Goal: Transaction & Acquisition: Purchase product/service

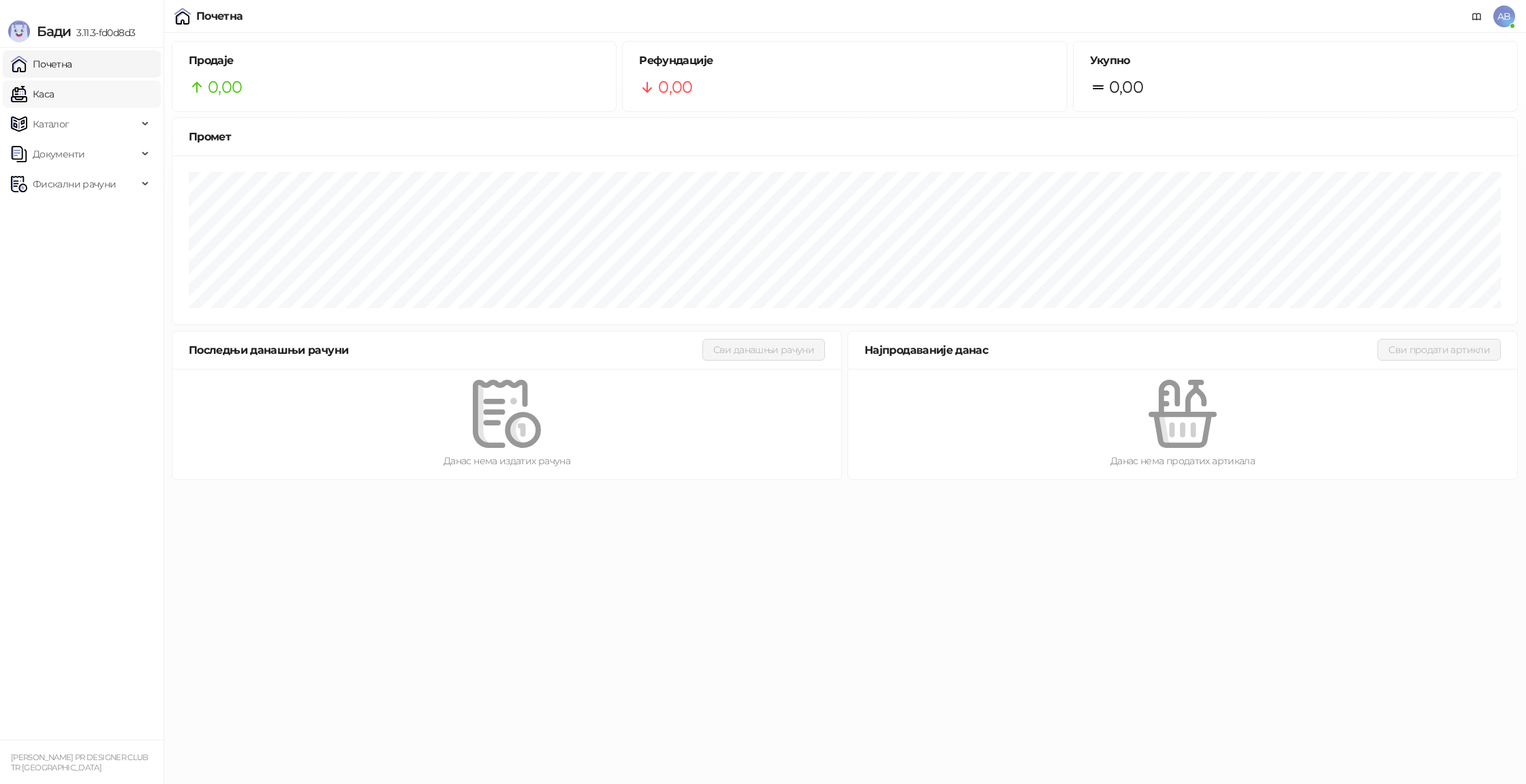
click at [54, 94] on link "Каса" at bounding box center [33, 93] width 43 height 27
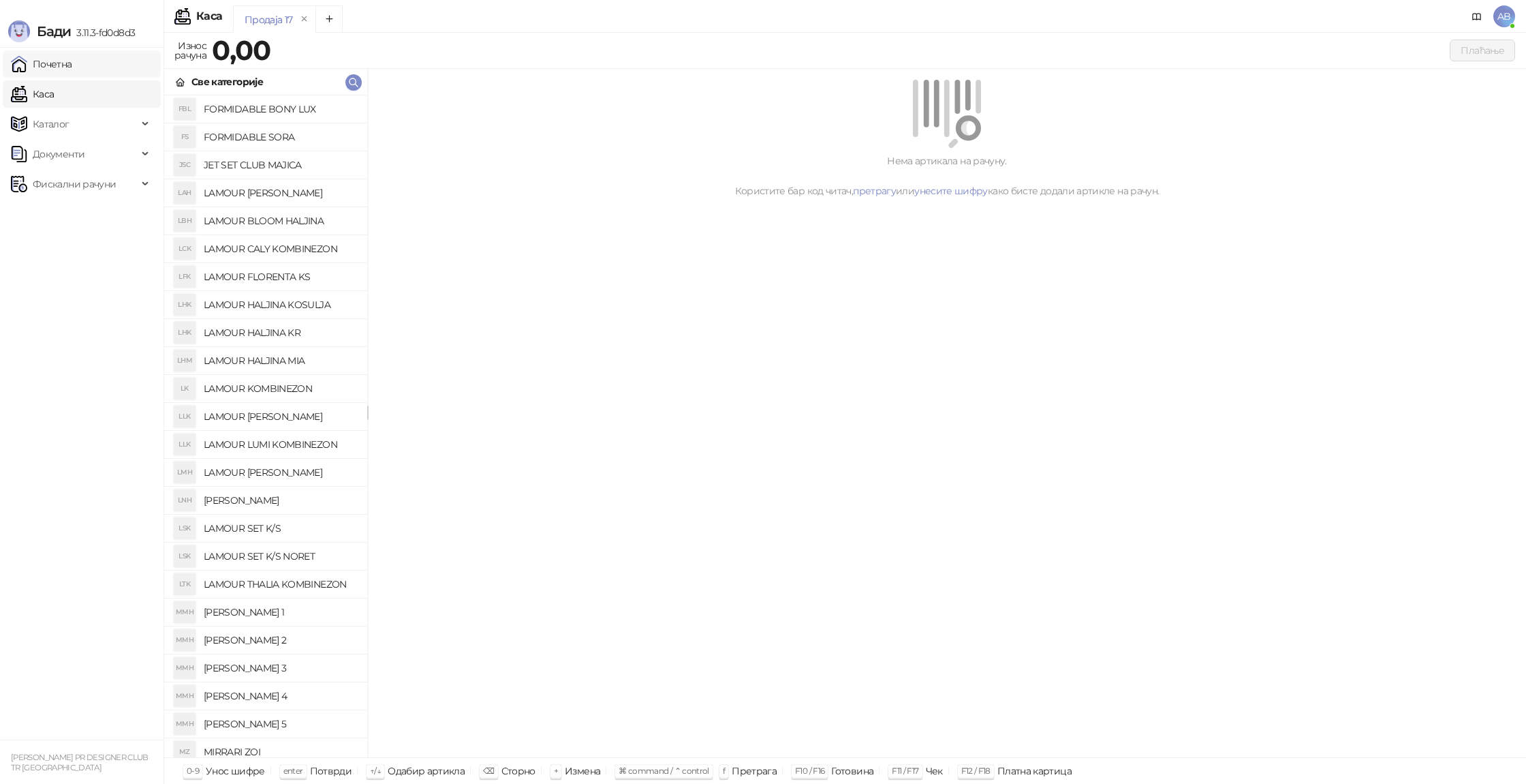
click at [63, 76] on link "Почетна" at bounding box center [42, 63] width 62 height 27
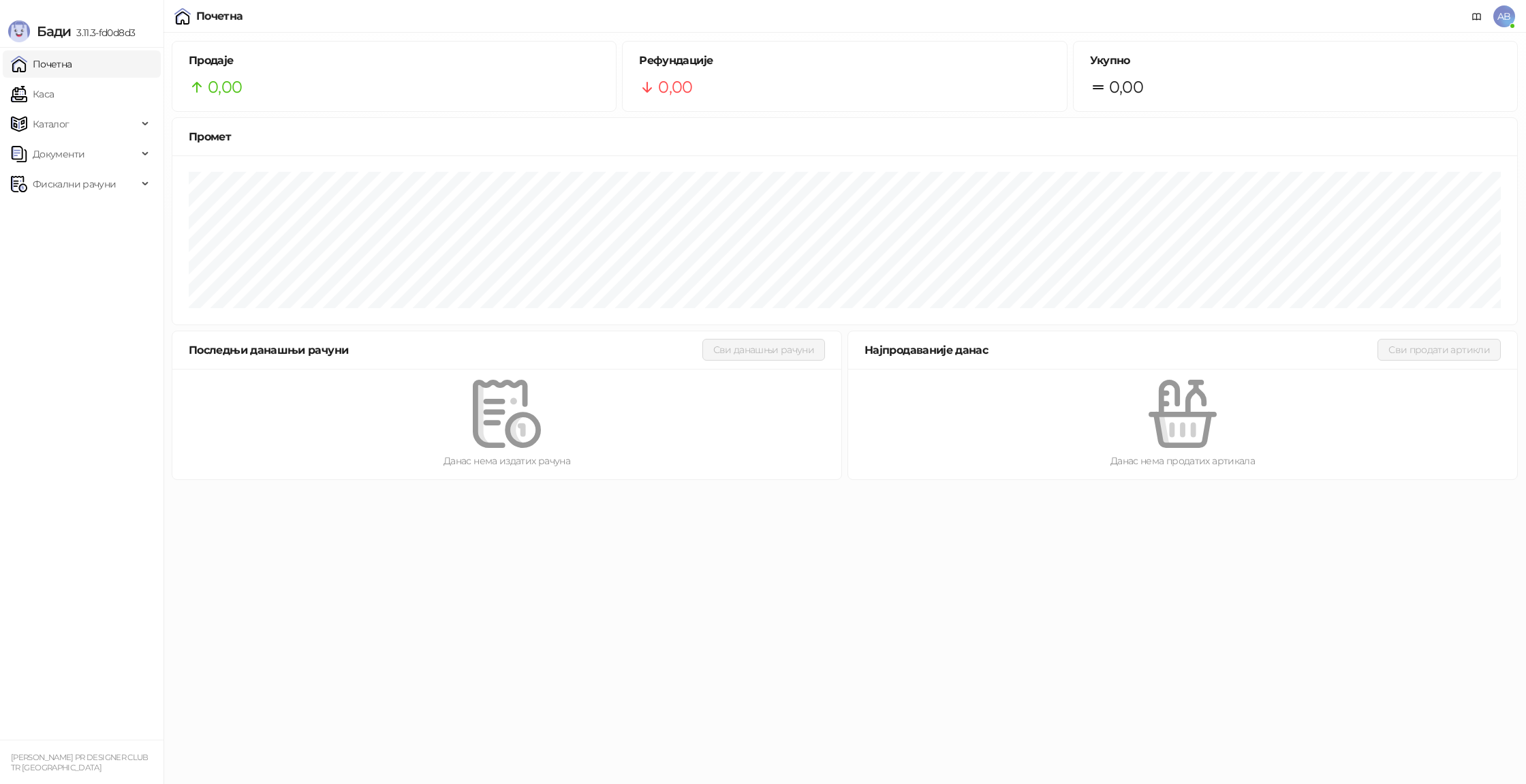
click at [72, 70] on link "Почетна" at bounding box center [42, 63] width 62 height 27
click at [72, 62] on link "Почетна" at bounding box center [42, 63] width 62 height 27
drag, startPoint x: 21, startPoint y: 89, endPoint x: 29, endPoint y: 94, distance: 9.4
click at [21, 88] on link "Каса" at bounding box center [33, 93] width 43 height 27
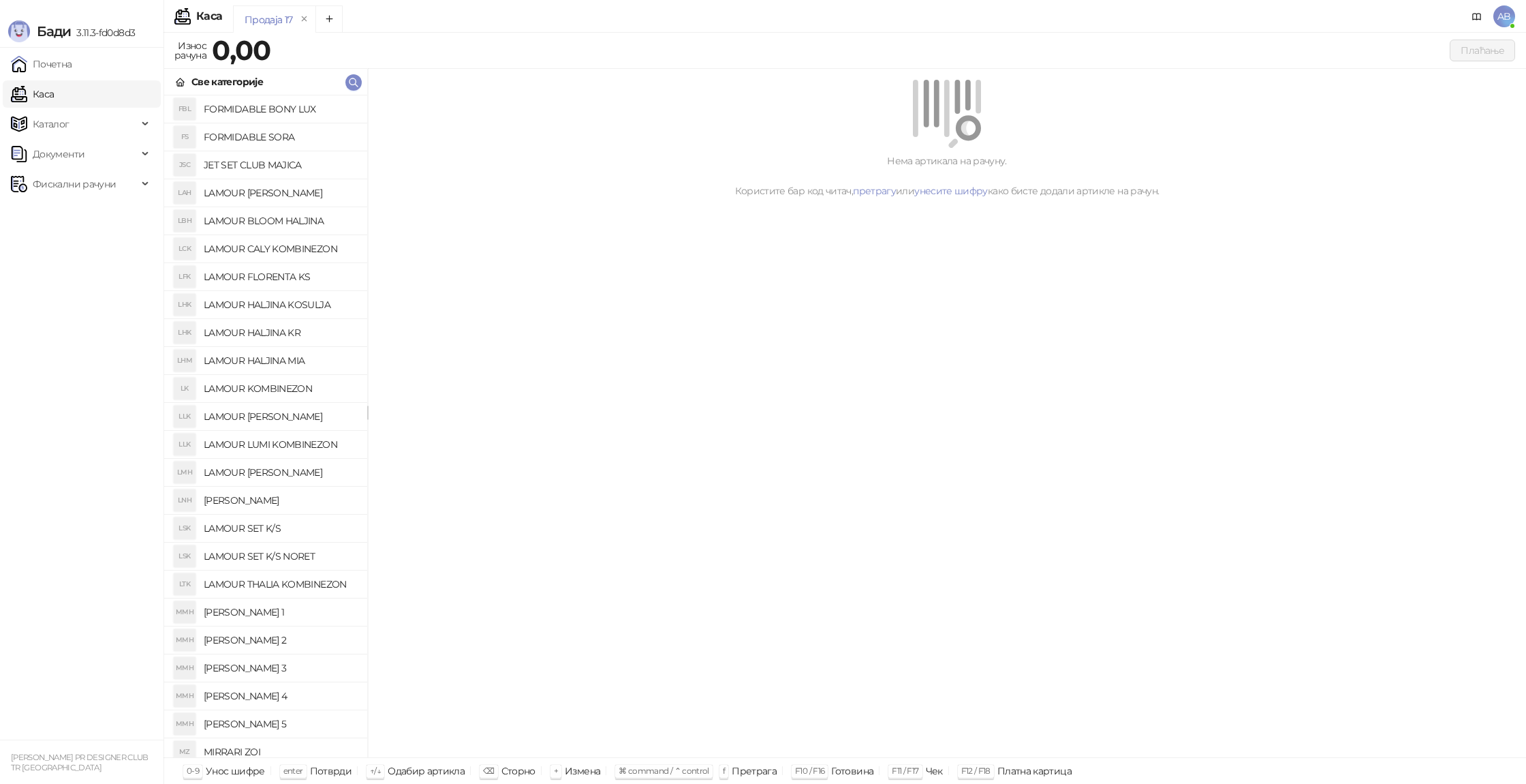
click at [54, 99] on link "Каса" at bounding box center [33, 93] width 43 height 27
click at [44, 60] on link "Почетна" at bounding box center [42, 63] width 62 height 27
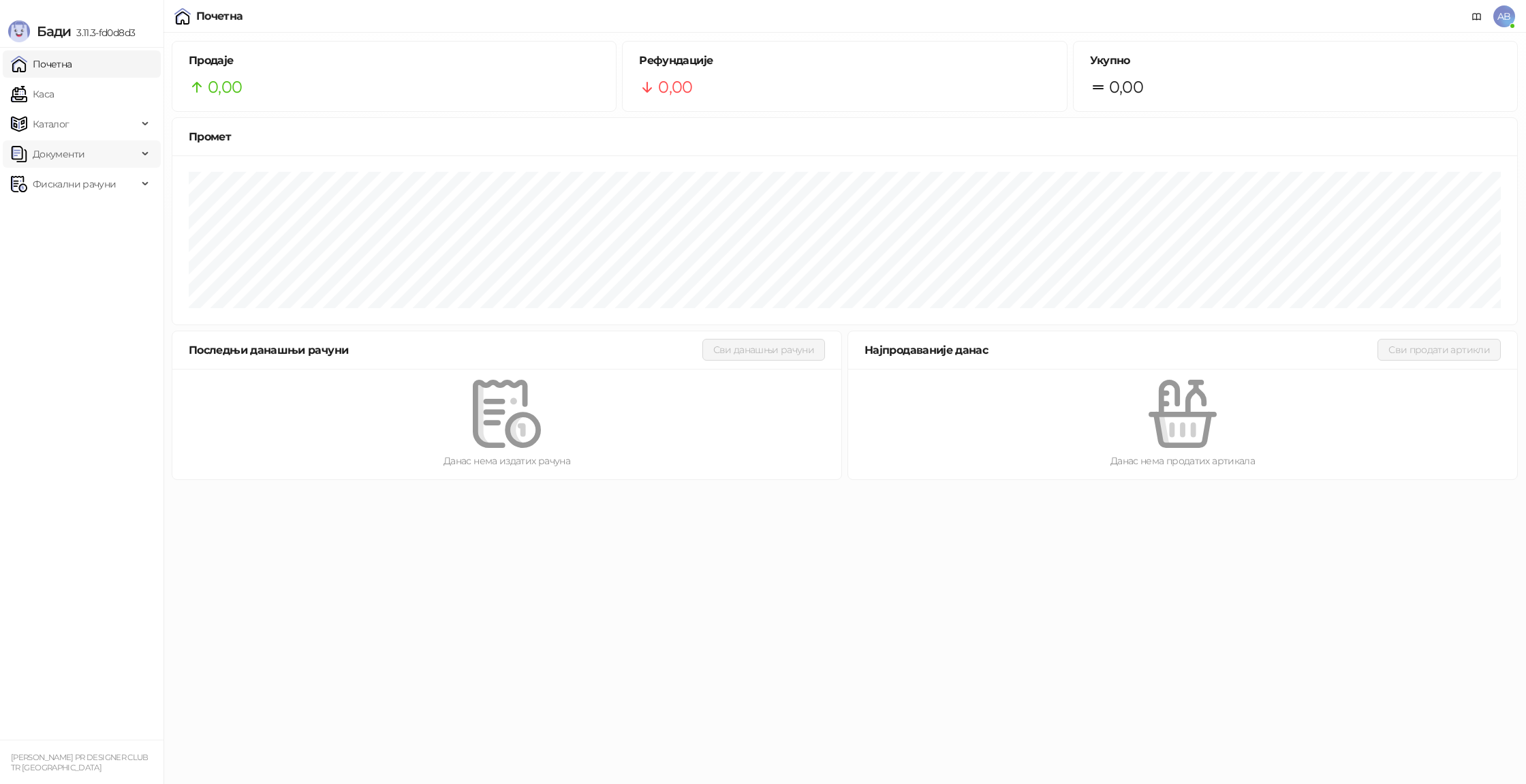
click at [146, 156] on div "Документи" at bounding box center [81, 153] width 158 height 27
click at [140, 153] on div "Документи" at bounding box center [81, 153] width 158 height 27
drag, startPoint x: 147, startPoint y: 133, endPoint x: 147, endPoint y: 127, distance: 6.0
click at [147, 133] on div "Каталог" at bounding box center [81, 123] width 158 height 27
click at [79, 223] on link "Артикли" at bounding box center [48, 214] width 63 height 27
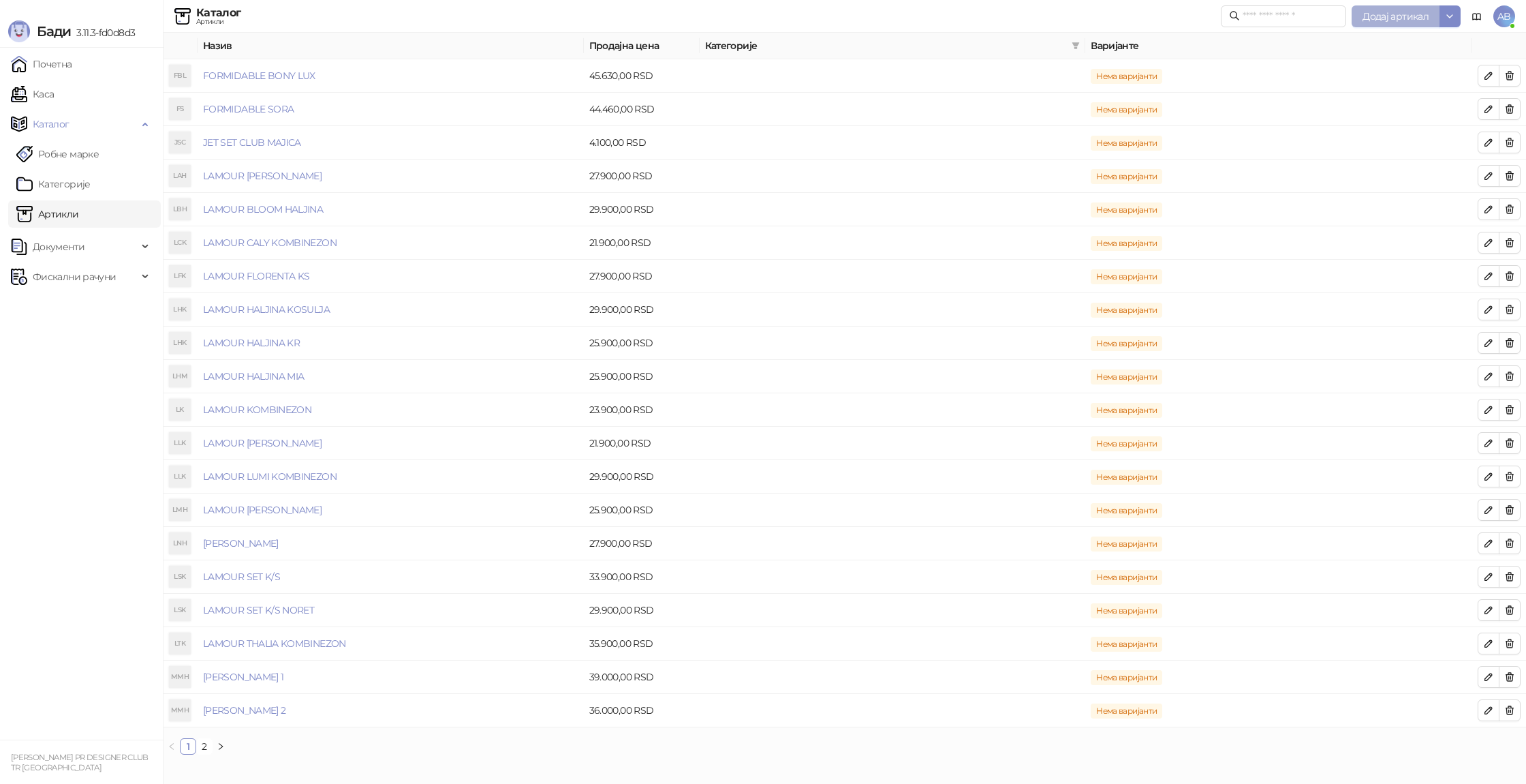
click at [1411, 21] on button "Додај артикал" at bounding box center [1396, 16] width 88 height 21
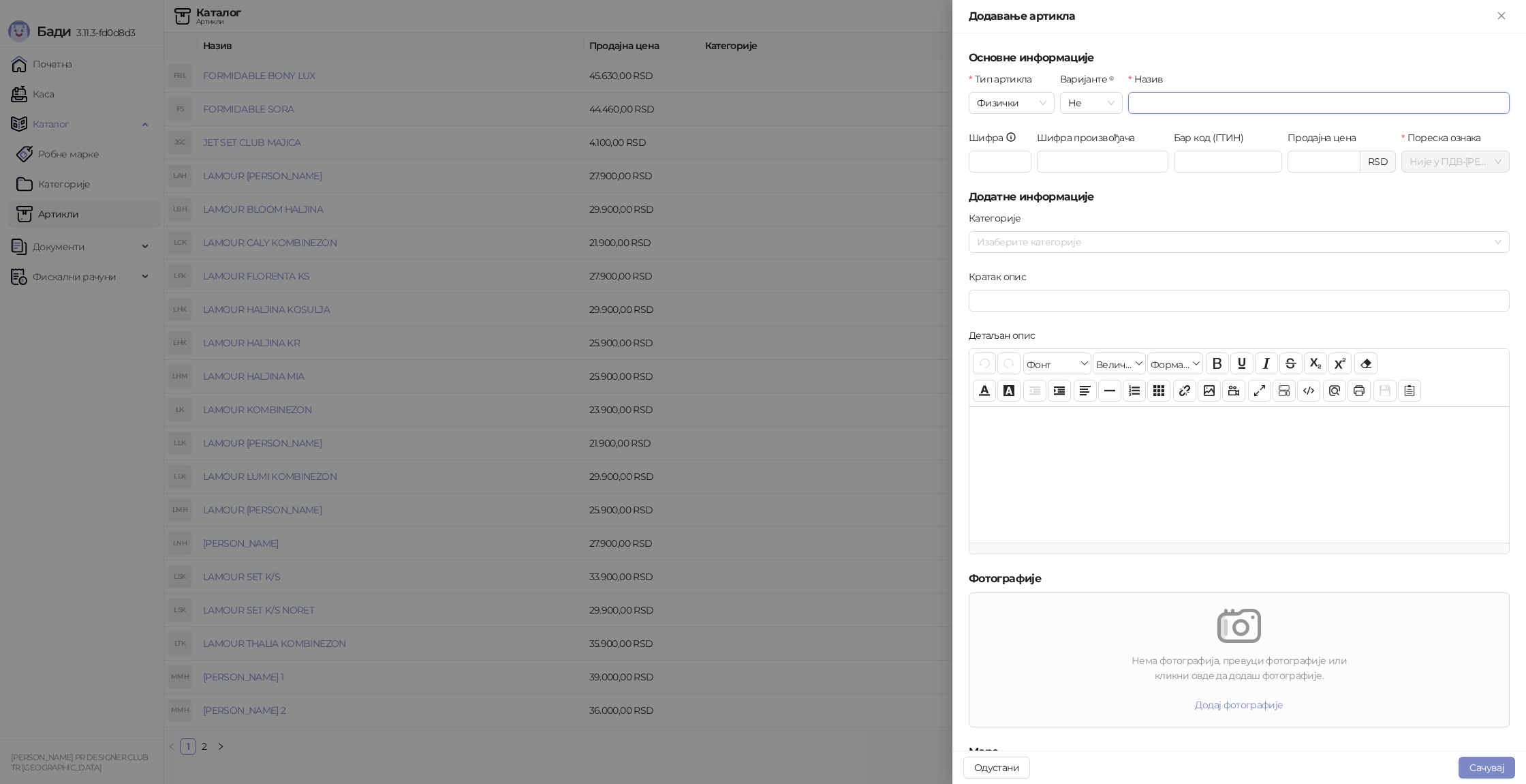
click at [1155, 105] on input "Назив" at bounding box center [1319, 103] width 382 height 21
type input "**********"
click at [1304, 163] on input "Продајна цена" at bounding box center [1324, 161] width 72 height 21
type input "*******"
click button "submit" at bounding box center [0, 0] width 0 height 0
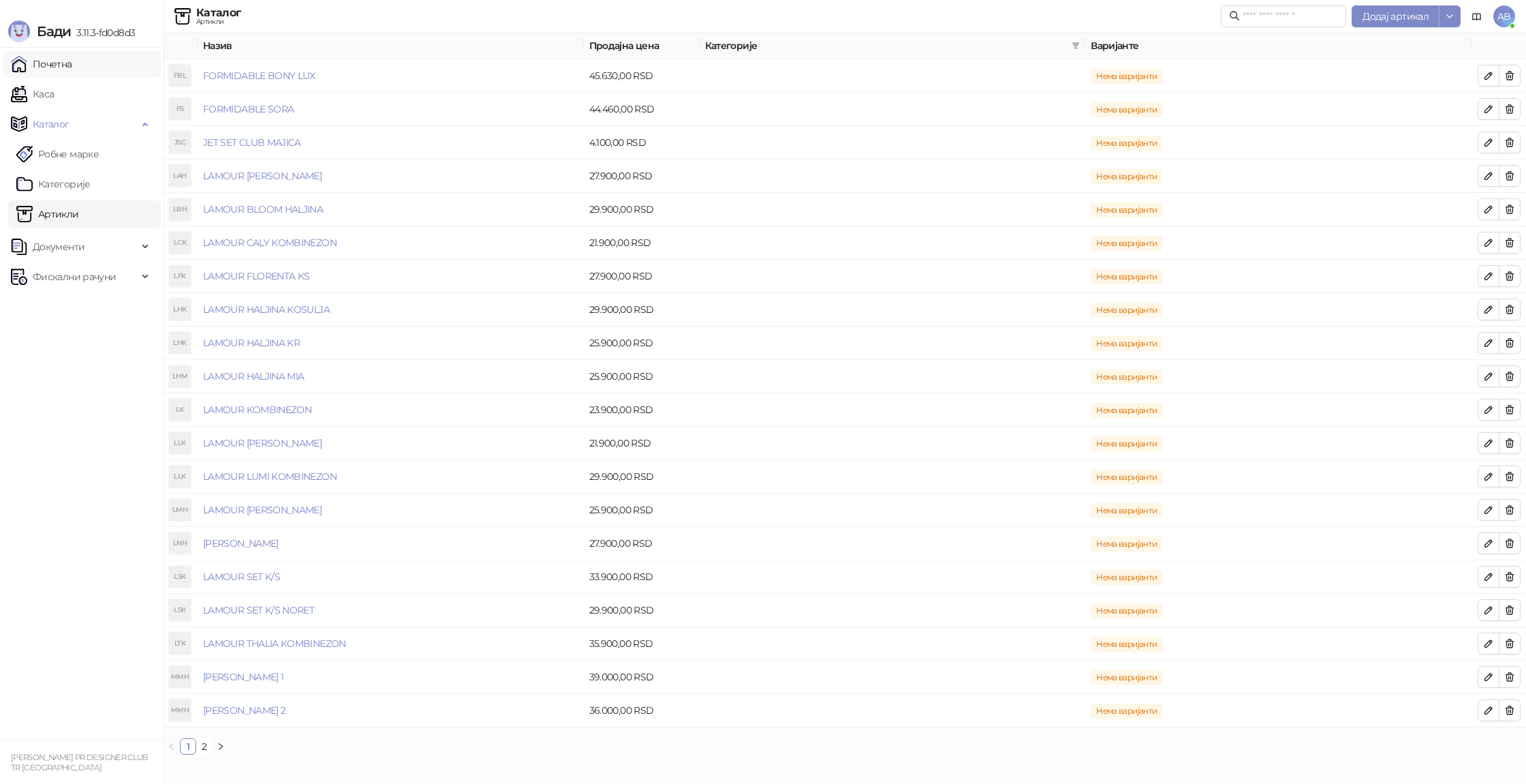
click at [72, 62] on link "Почетна" at bounding box center [42, 63] width 62 height 27
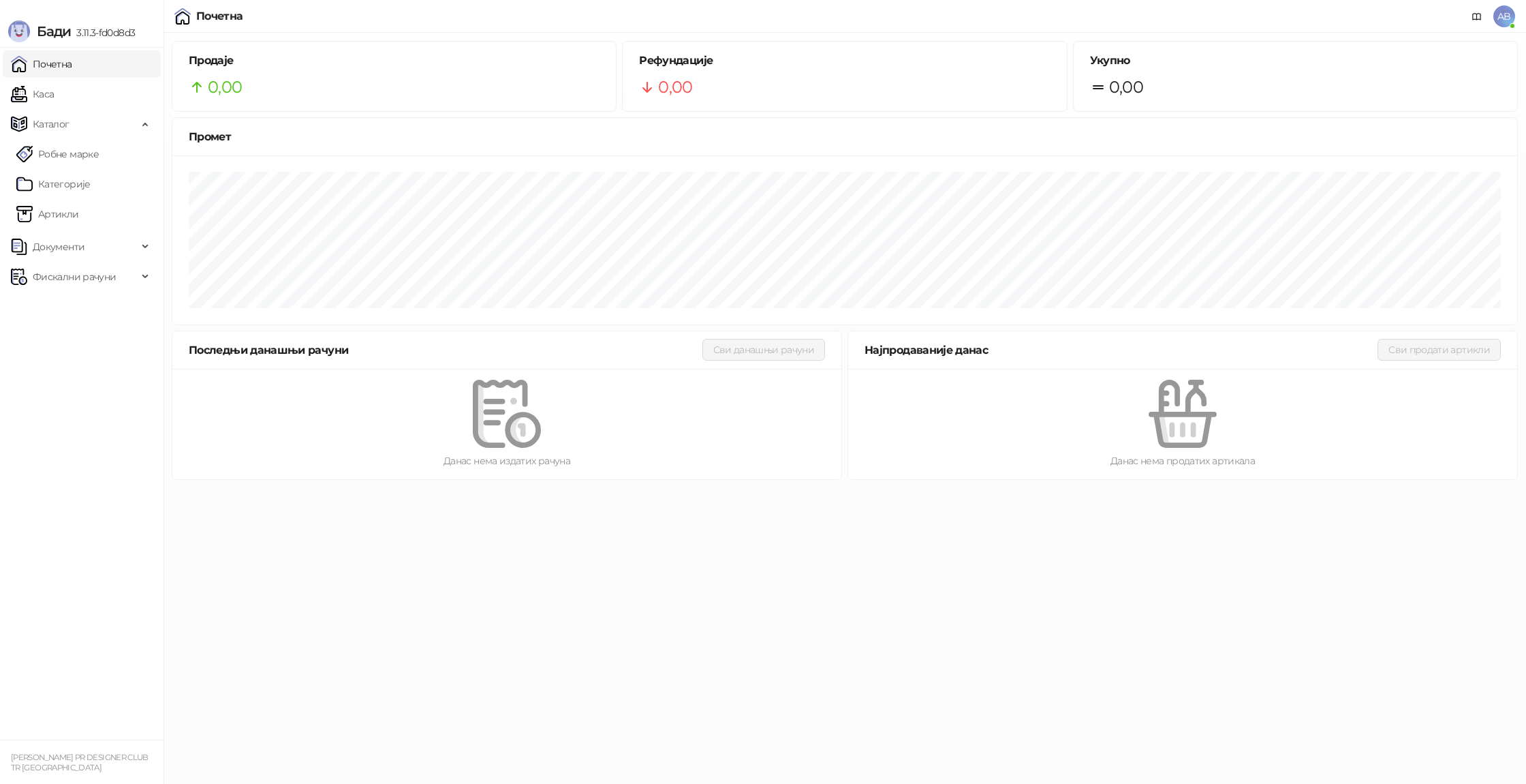
click at [68, 70] on link "Почетна" at bounding box center [42, 63] width 62 height 27
click at [54, 94] on link "Каса" at bounding box center [33, 93] width 43 height 27
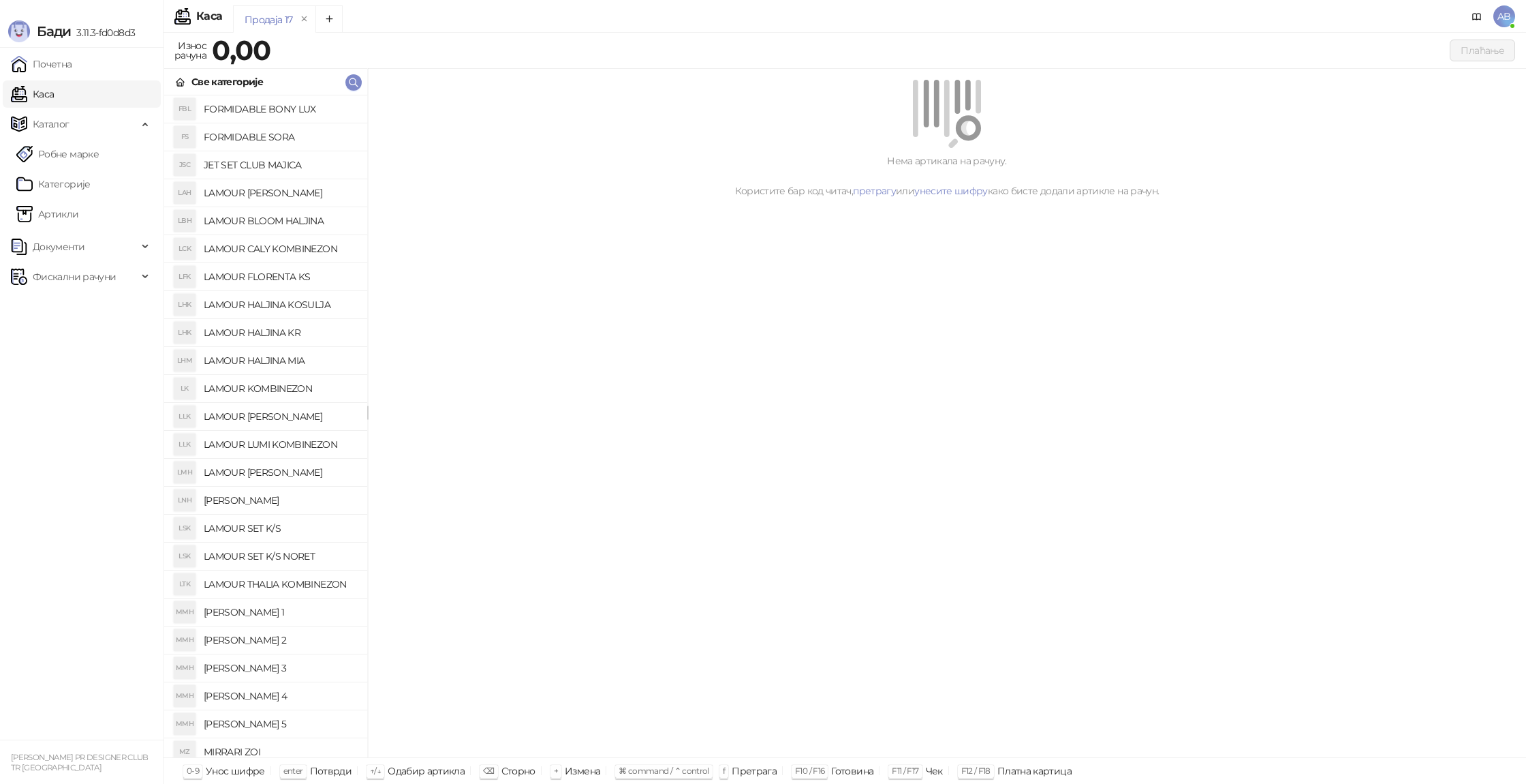
drag, startPoint x: 857, startPoint y: 70, endPoint x: 636, endPoint y: 35, distance: 223.8
click at [844, 65] on div "Износ рачуна 0,00 Плаћање Све категорије FBL FORMIDABLE BONY LUX FS FORMIDABLE …" at bounding box center [845, 394] width 1363 height 716
click at [594, 33] on div "Продаја 17" at bounding box center [833, 21] width 1201 height 32
click at [1126, 201] on div "Нема артикала на рачуну. Користите бар код читач, претрагу или унесите шифру ка…" at bounding box center [946, 139] width 1158 height 140
drag, startPoint x: 1126, startPoint y: 201, endPoint x: 1013, endPoint y: 197, distance: 113.1
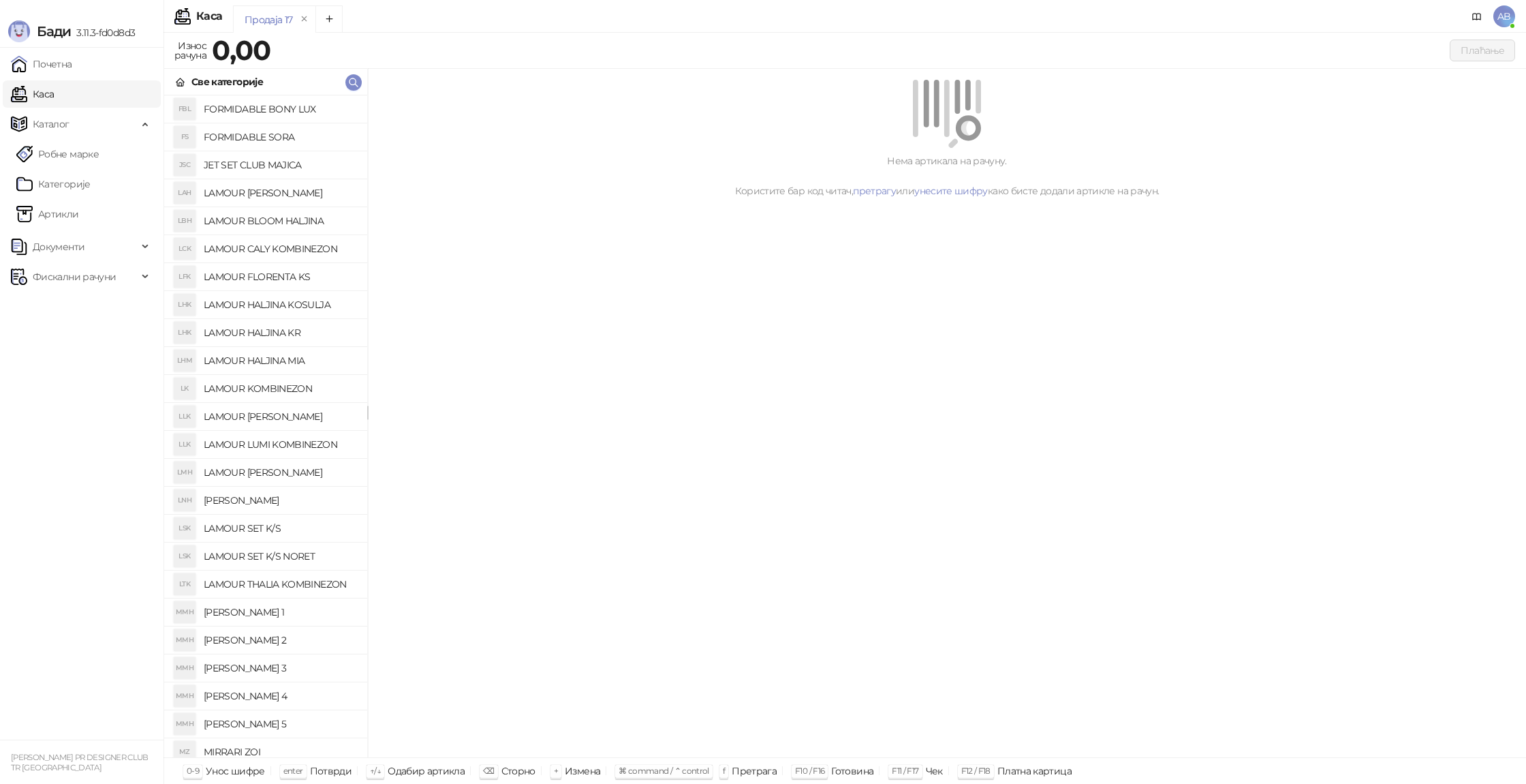
click at [1125, 201] on div "Нема артикала на рачуну. Користите бар код читач, претрагу или унесите шифру ка…" at bounding box center [946, 139] width 1158 height 140
drag, startPoint x: 309, startPoint y: 445, endPoint x: 307, endPoint y: 438, distance: 7.3
click at [307, 438] on div "FBL FORMIDABLE BONY LUX FS FORMIDABLE SORA JSC JET SET CLUB MAJICA LAH LAMOUR A…" at bounding box center [266, 426] width 203 height 662
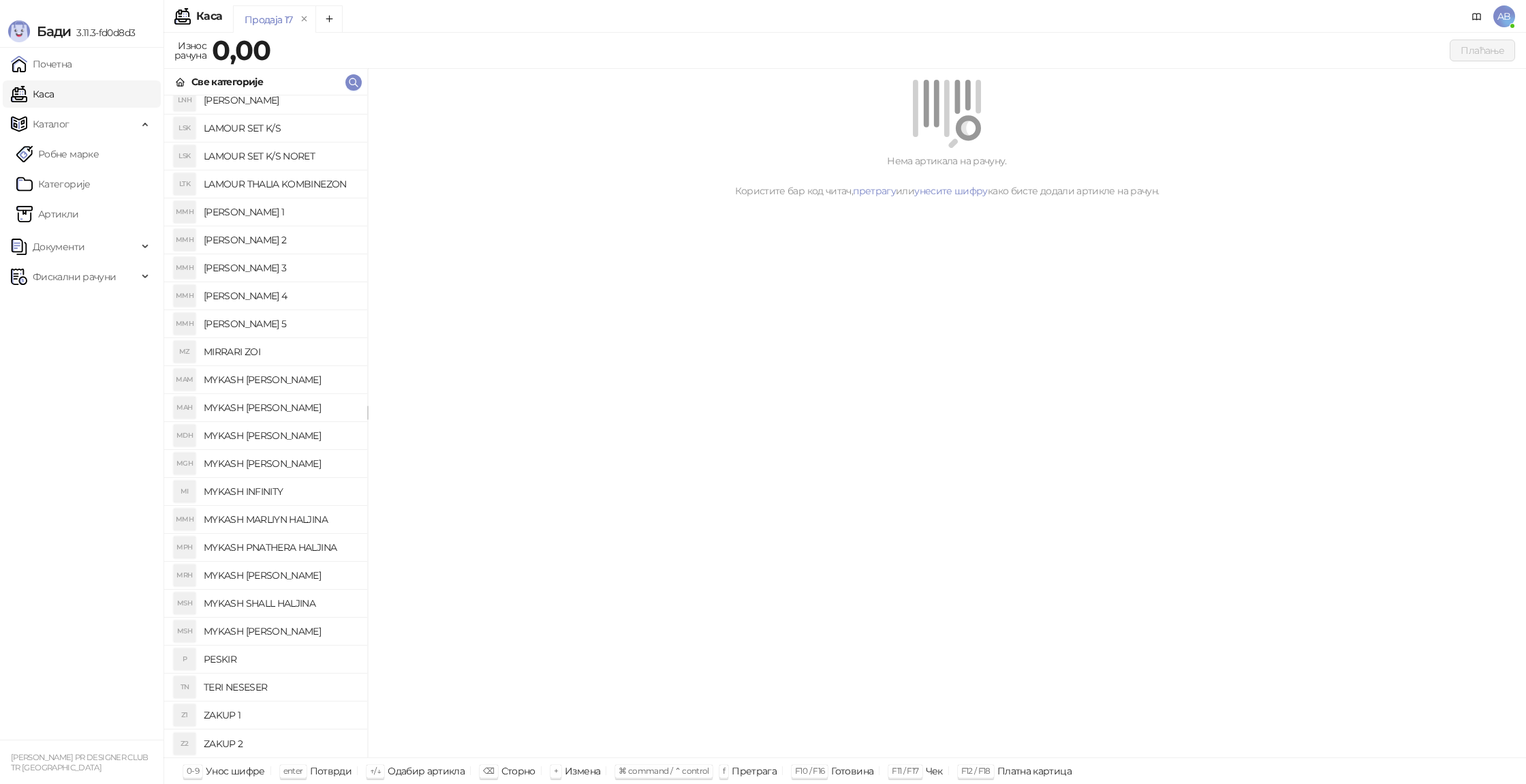
click at [269, 691] on h4 "TERI NESESER" at bounding box center [280, 686] width 153 height 21
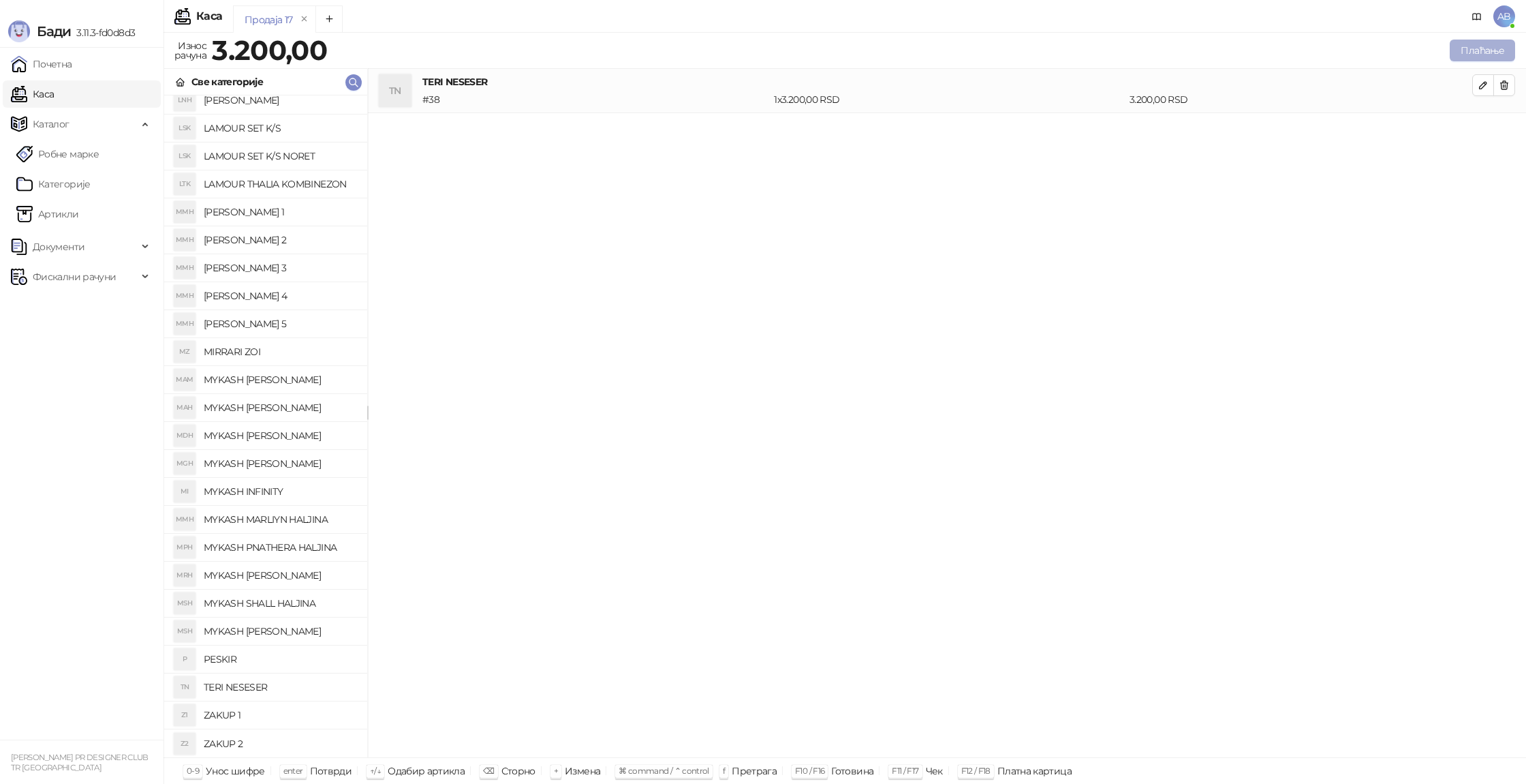
click at [1500, 57] on button "Плаћање" at bounding box center [1483, 49] width 65 height 21
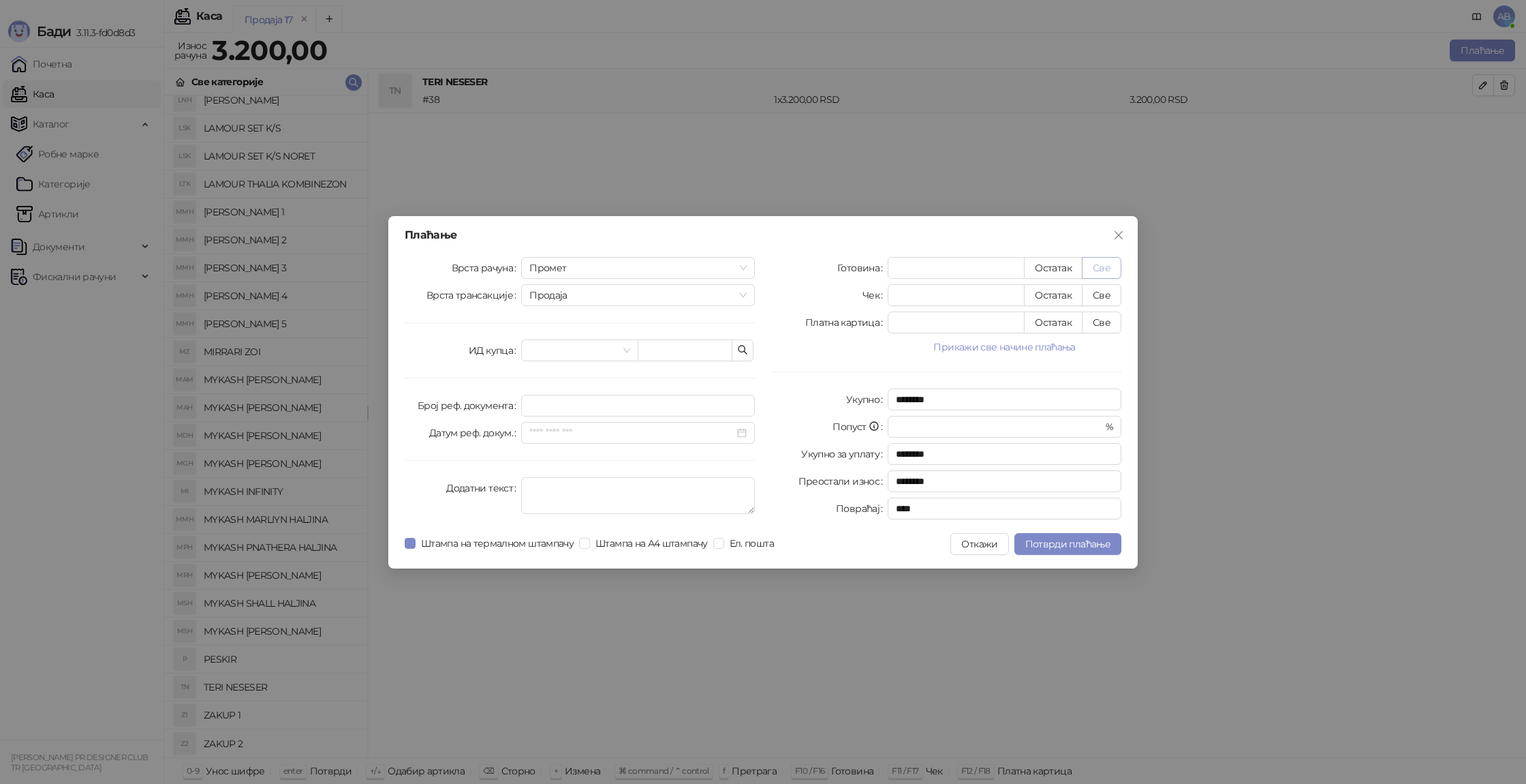
click at [1098, 272] on button "Све" at bounding box center [1101, 267] width 39 height 21
type input "****"
click at [1037, 541] on span "Потврди плаћање" at bounding box center [1068, 543] width 85 height 12
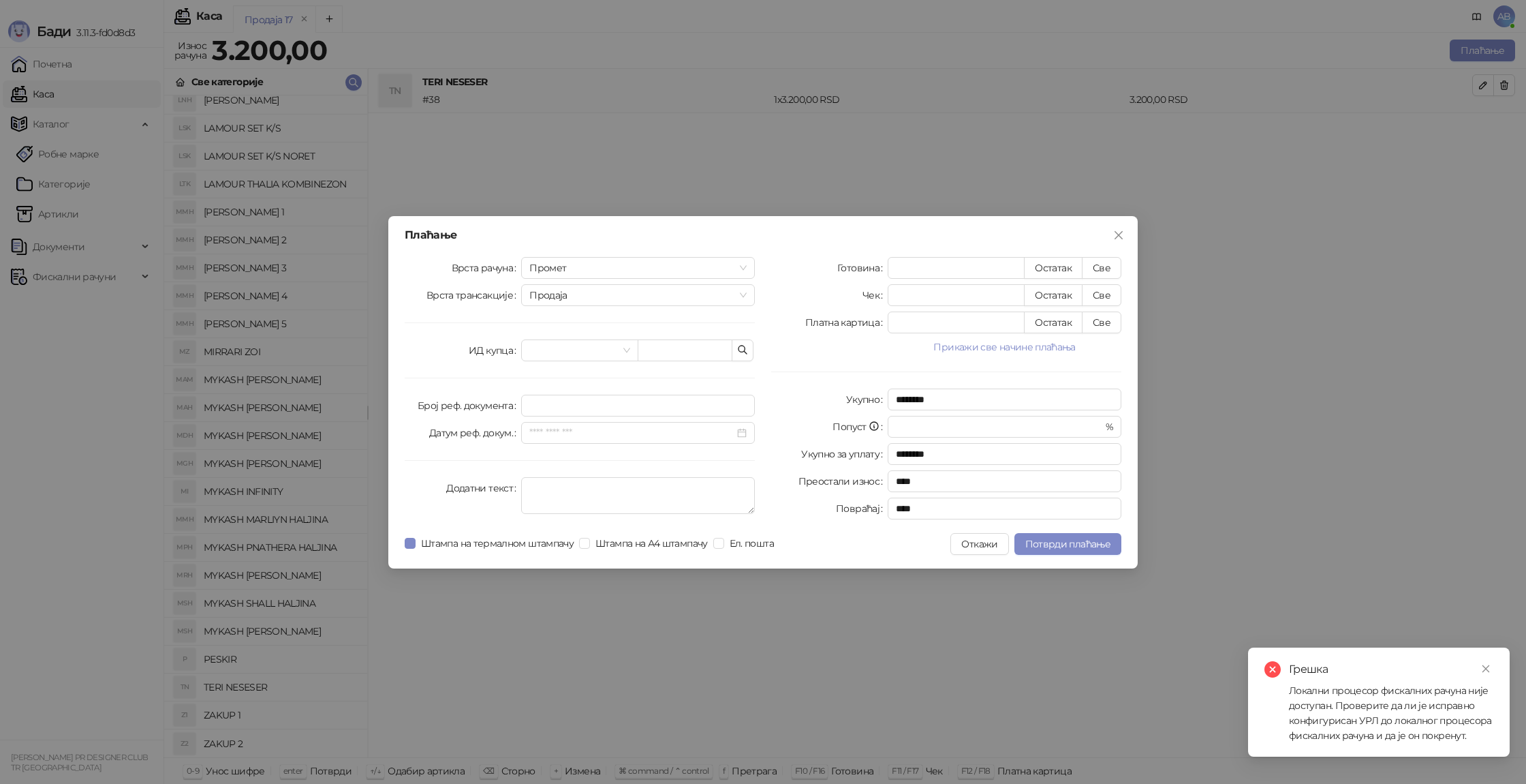
click at [1477, 743] on div "Грешка Локални процесор фискалних рачуна није доступан. Проверите да ли је испр…" at bounding box center [1379, 702] width 261 height 109
click at [1477, 742] on div "Локални процесор фискалних рачуна није доступан. Проверите да ли је исправно ко…" at bounding box center [1391, 713] width 204 height 60
click at [1478, 742] on div "Локални процесор фискалних рачуна није доступан. Проверите да ли је исправно ко…" at bounding box center [1391, 713] width 204 height 60
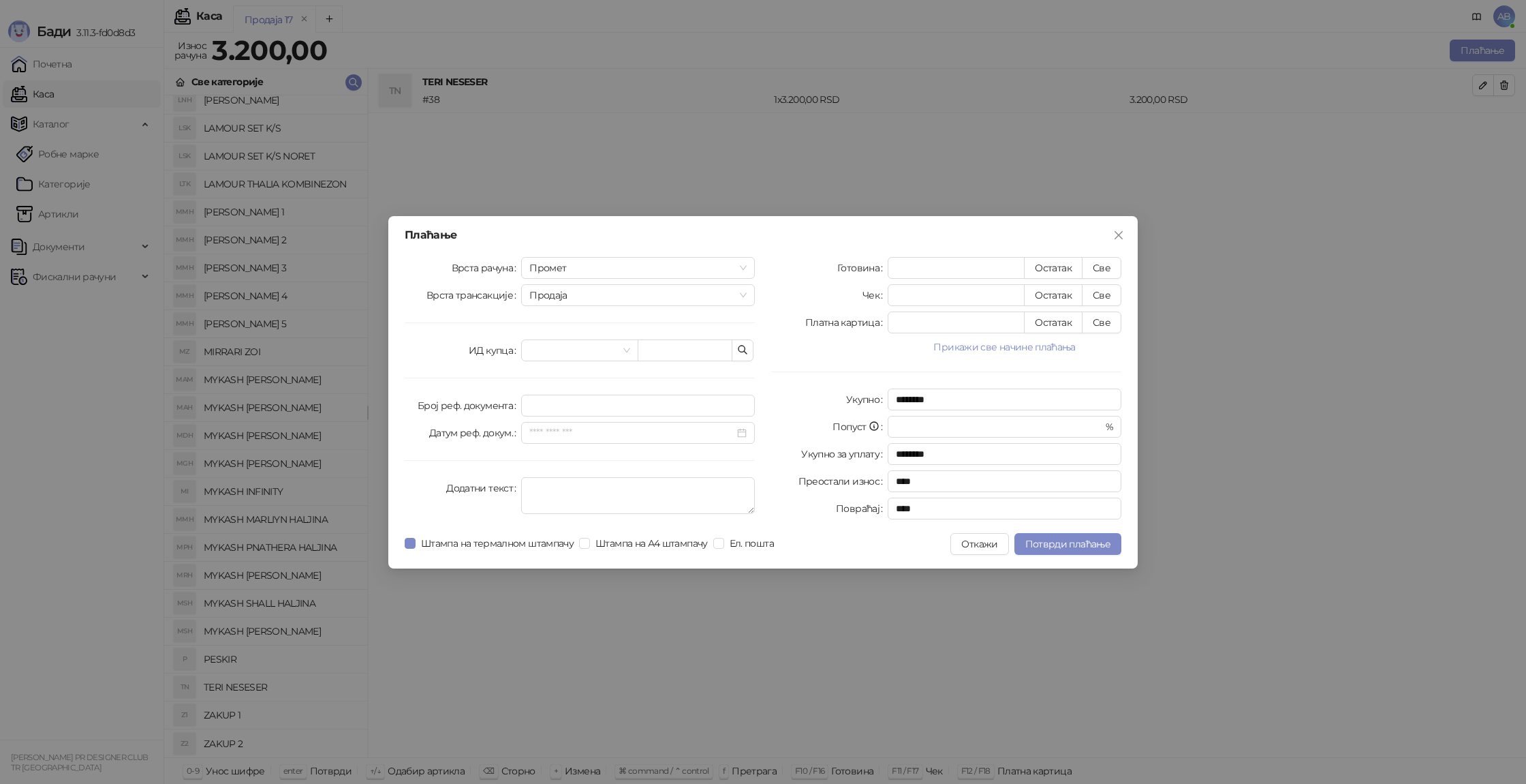
click at [775, 655] on div "Плаћање Врста рачуна Промет Врста трансакције Продаја ИД купца Број реф. докуме…" at bounding box center [763, 392] width 1526 height 784
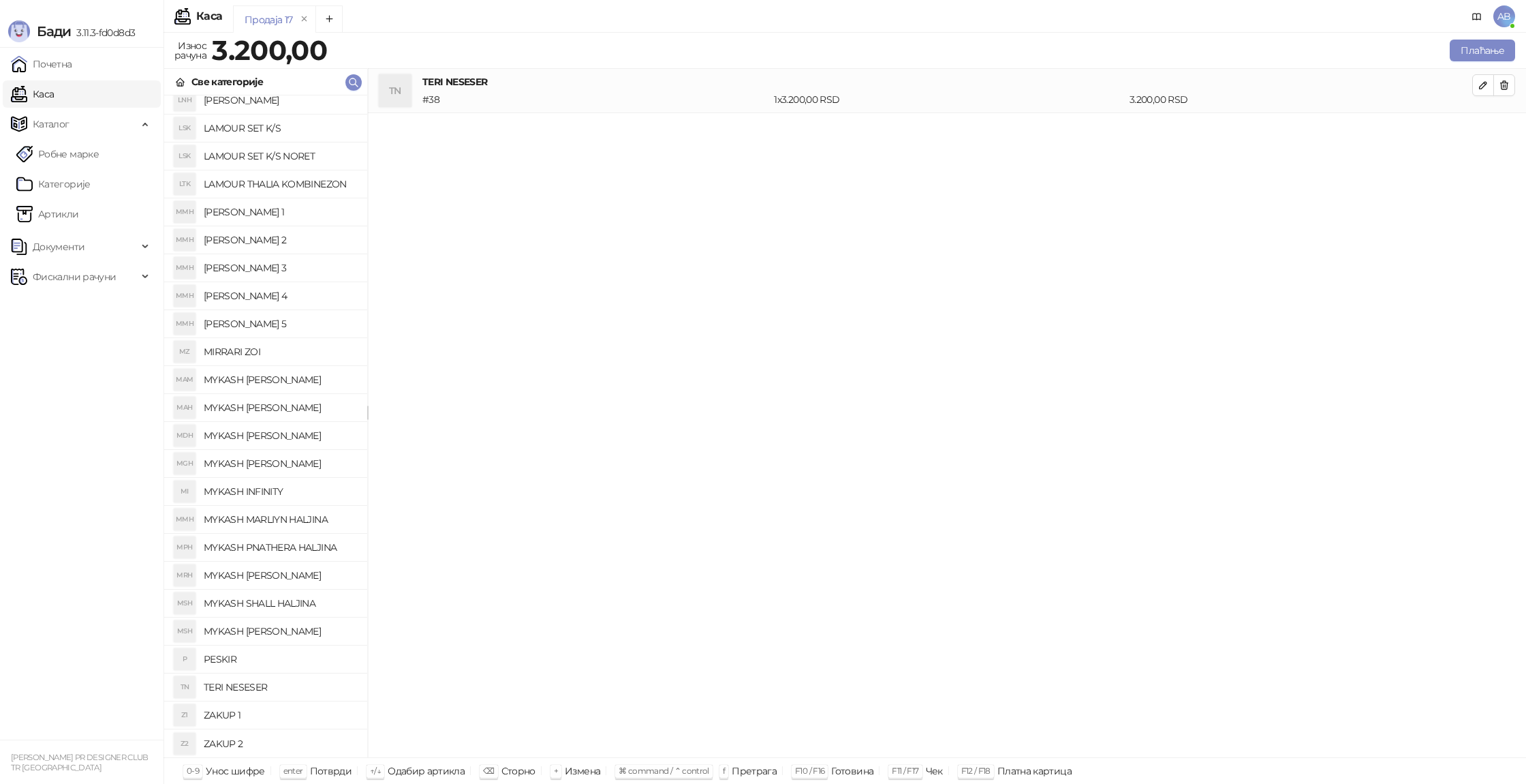
click at [1467, 37] on div "Плаћање" at bounding box center [923, 49] width 1188 height 27
click at [1463, 50] on button "Плаћање" at bounding box center [1483, 49] width 65 height 21
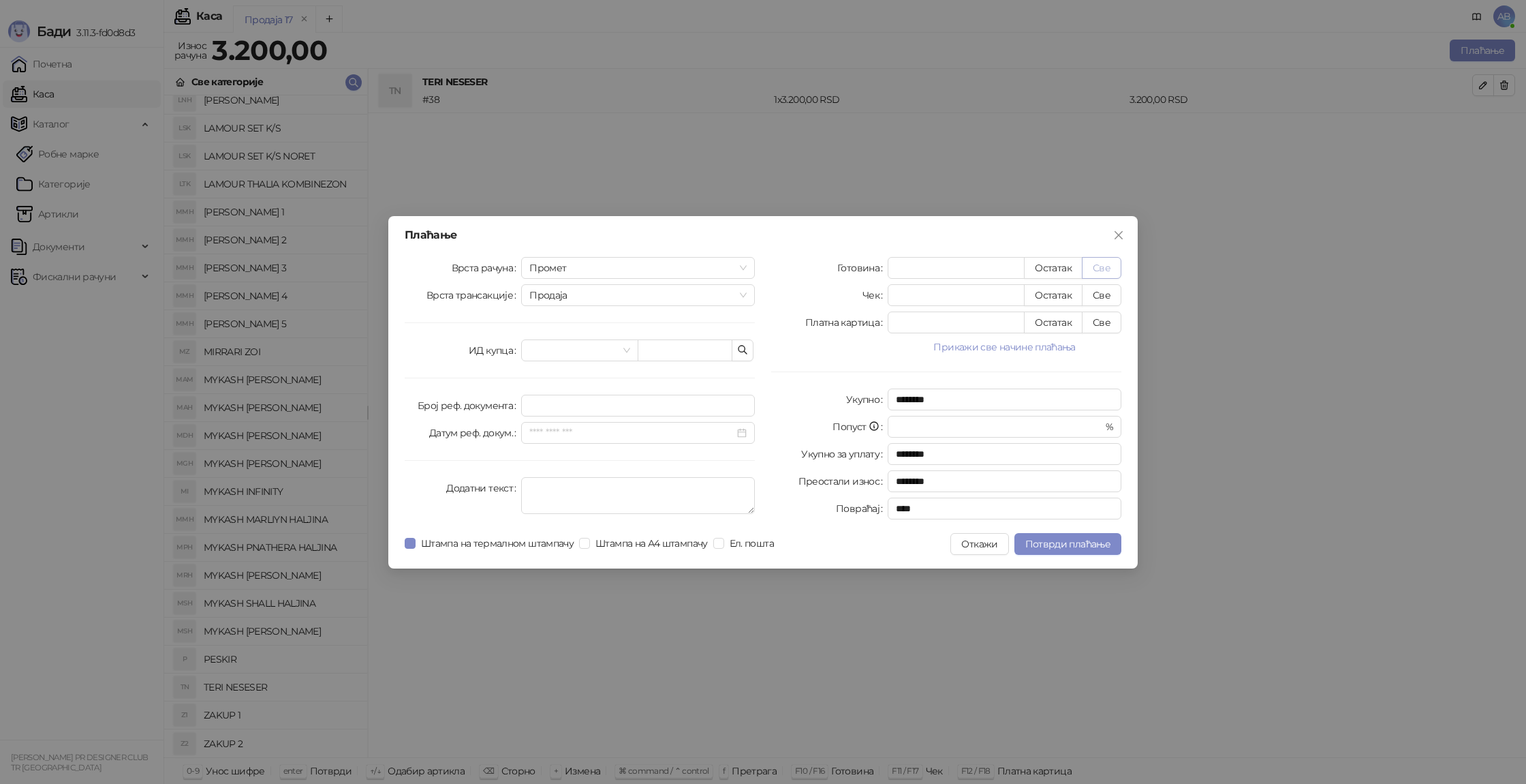
click at [1089, 266] on button "Све" at bounding box center [1101, 267] width 39 height 21
type input "****"
click at [1074, 541] on span "Потврди плаћање" at bounding box center [1068, 543] width 85 height 12
